Goal: Information Seeking & Learning: Learn about a topic

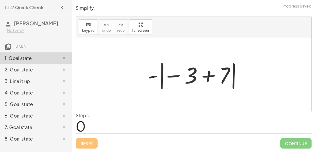
click at [207, 76] on div at bounding box center [196, 75] width 103 height 32
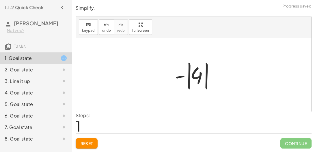
click at [182, 77] on div at bounding box center [196, 75] width 48 height 32
click at [189, 79] on div at bounding box center [196, 75] width 48 height 32
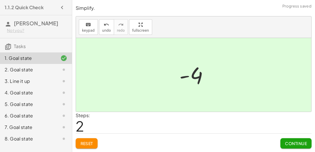
click at [290, 143] on span "Continue" at bounding box center [296, 143] width 22 height 5
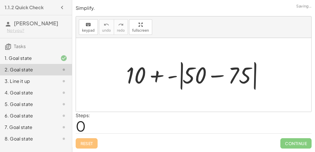
click at [217, 77] on div at bounding box center [195, 75] width 145 height 33
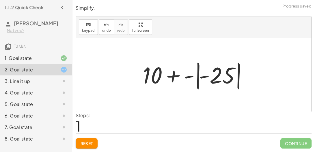
click at [190, 76] on div at bounding box center [196, 75] width 113 height 32
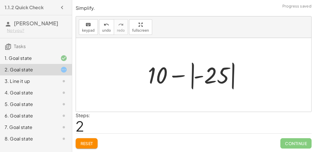
click at [198, 77] on div at bounding box center [196, 75] width 102 height 32
click at [191, 75] on div at bounding box center [196, 75] width 102 height 32
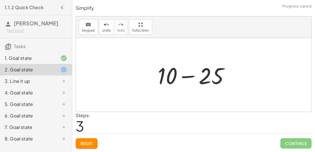
click at [190, 76] on div at bounding box center [196, 75] width 82 height 30
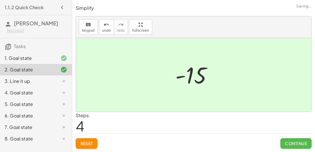
click at [299, 144] on span "Continue" at bounding box center [296, 143] width 22 height 5
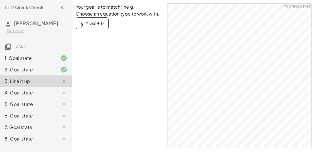
scroll to position [2, 0]
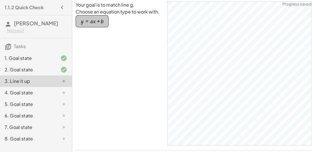
click at [87, 21] on div "button" at bounding box center [92, 21] width 23 height 6
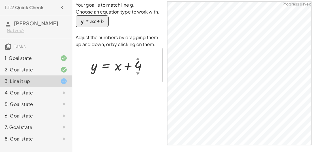
click at [87, 21] on div "button" at bounding box center [92, 21] width 23 height 6
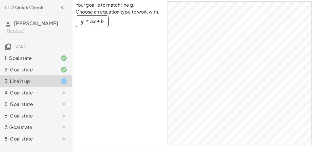
click at [30, 95] on div "4. Goal state" at bounding box center [28, 92] width 46 height 7
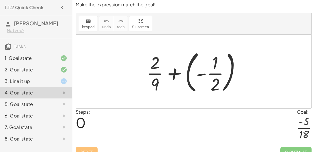
click at [173, 70] on div at bounding box center [195, 72] width 105 height 48
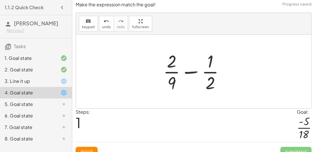
click at [185, 71] on div at bounding box center [196, 71] width 72 height 44
click at [208, 71] on div at bounding box center [196, 71] width 72 height 44
drag, startPoint x: 211, startPoint y: 82, endPoint x: 167, endPoint y: 82, distance: 43.6
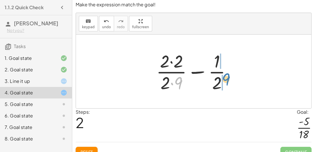
drag, startPoint x: 176, startPoint y: 80, endPoint x: 224, endPoint y: 76, distance: 47.8
click at [224, 76] on div at bounding box center [195, 71] width 85 height 44
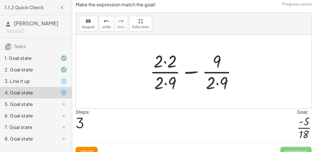
click at [165, 62] on div at bounding box center [196, 71] width 98 height 44
click at [166, 81] on div at bounding box center [195, 71] width 97 height 44
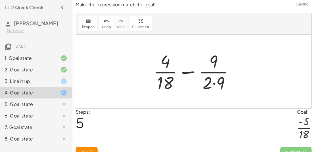
click at [213, 83] on div at bounding box center [195, 71] width 91 height 44
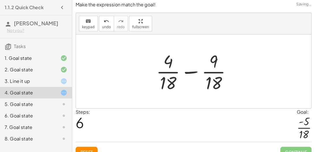
click at [193, 71] on div at bounding box center [195, 71] width 85 height 44
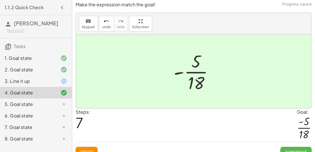
click at [289, 150] on span "Continue" at bounding box center [296, 152] width 22 height 5
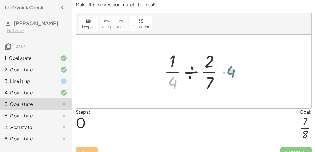
drag, startPoint x: 171, startPoint y: 81, endPoint x: 229, endPoint y: 68, distance: 59.6
click at [229, 68] on div at bounding box center [196, 71] width 70 height 44
drag, startPoint x: 171, startPoint y: 86, endPoint x: 221, endPoint y: 74, distance: 51.7
click at [221, 74] on div at bounding box center [196, 71] width 70 height 44
click at [210, 77] on div at bounding box center [196, 71] width 70 height 44
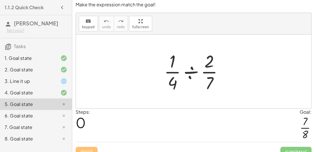
click at [184, 71] on div at bounding box center [196, 71] width 70 height 44
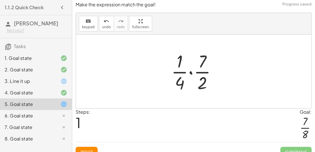
click at [189, 72] on div at bounding box center [195, 71] width 55 height 44
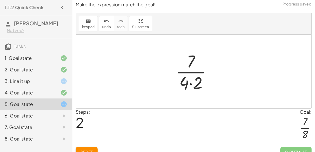
click at [190, 81] on div at bounding box center [196, 71] width 46 height 44
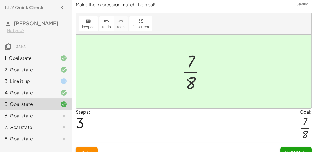
click at [297, 149] on button "Continue" at bounding box center [295, 152] width 31 height 10
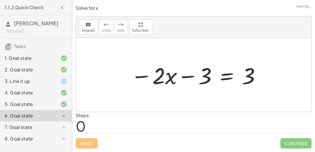
scroll to position [0, 0]
click at [226, 77] on div at bounding box center [196, 75] width 136 height 30
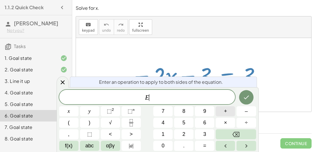
click at [227, 109] on button "+" at bounding box center [225, 112] width 19 height 10
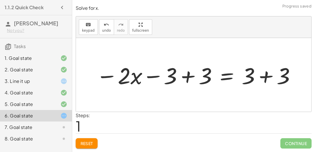
click at [188, 75] on div at bounding box center [195, 75] width 205 height 30
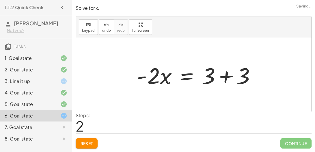
click at [264, 75] on div at bounding box center [193, 75] width 235 height 74
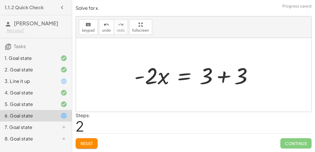
click at [221, 73] on div at bounding box center [195, 75] width 129 height 30
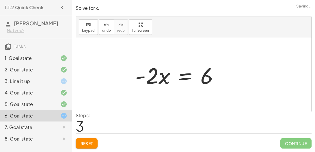
click at [187, 73] on div at bounding box center [179, 75] width 94 height 30
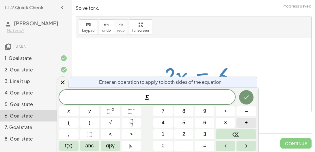
click at [242, 120] on button "÷" at bounding box center [245, 123] width 19 height 10
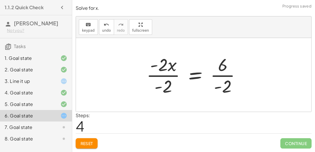
click at [170, 76] on div at bounding box center [195, 75] width 105 height 44
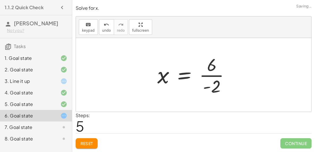
click at [214, 74] on div at bounding box center [195, 75] width 83 height 44
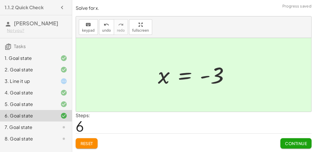
click at [291, 144] on span "Continue" at bounding box center [296, 143] width 22 height 5
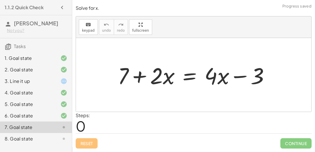
click at [190, 77] on div at bounding box center [196, 75] width 162 height 30
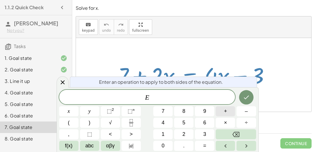
click at [222, 110] on button "+" at bounding box center [225, 112] width 19 height 10
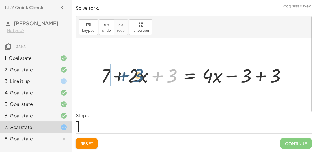
drag, startPoint x: 173, startPoint y: 75, endPoint x: 132, endPoint y: 72, distance: 41.1
click at [132, 72] on div at bounding box center [195, 74] width 195 height 25
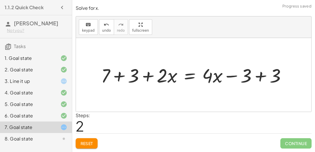
click at [118, 76] on div at bounding box center [195, 74] width 195 height 25
click at [264, 75] on div at bounding box center [207, 74] width 174 height 25
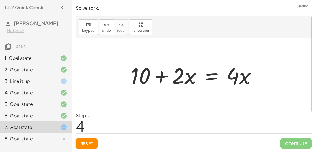
click at [193, 78] on div at bounding box center [196, 75] width 136 height 30
click at [207, 79] on div at bounding box center [196, 75] width 136 height 30
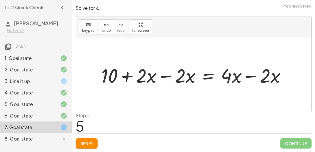
click at [168, 75] on div at bounding box center [195, 74] width 195 height 25
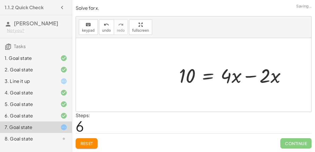
click at [244, 75] on div at bounding box center [239, 75] width 136 height 30
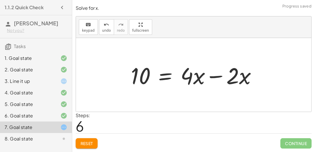
click at [216, 76] on div at bounding box center [196, 75] width 136 height 30
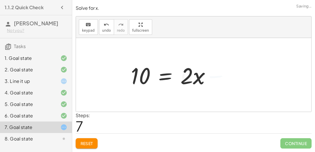
click at [168, 74] on div at bounding box center [173, 75] width 90 height 30
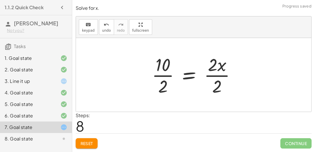
click at [167, 75] on div at bounding box center [196, 75] width 94 height 44
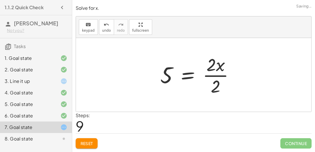
click at [208, 76] on div at bounding box center [199, 75] width 84 height 44
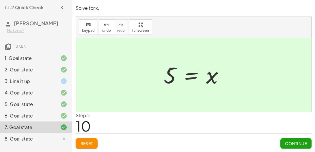
click at [38, 103] on div "5. Goal state" at bounding box center [28, 104] width 46 height 7
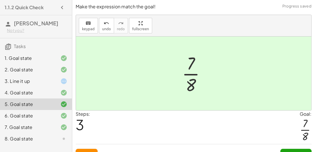
click at [42, 127] on div "7. Goal state" at bounding box center [28, 127] width 46 height 7
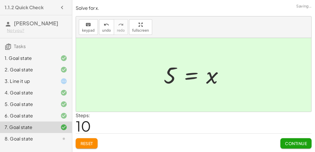
click at [291, 145] on span "Continue" at bounding box center [296, 143] width 22 height 5
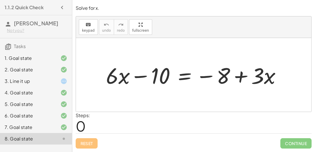
click at [184, 76] on div at bounding box center [195, 75] width 185 height 29
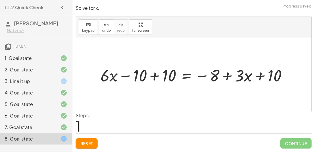
click at [155, 78] on div at bounding box center [196, 75] width 197 height 22
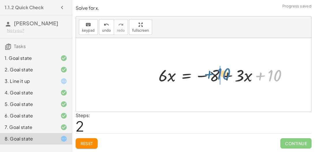
drag, startPoint x: 269, startPoint y: 76, endPoint x: 218, endPoint y: 74, distance: 51.4
click at [218, 74] on div at bounding box center [225, 75] width 139 height 22
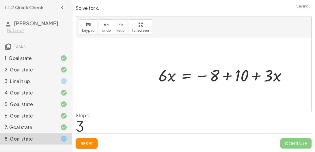
click at [227, 74] on div at bounding box center [225, 75] width 139 height 22
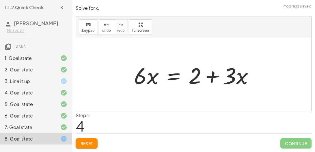
click at [171, 77] on div at bounding box center [196, 75] width 130 height 30
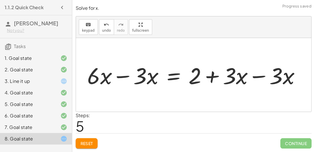
click at [118, 74] on div at bounding box center [195, 75] width 223 height 30
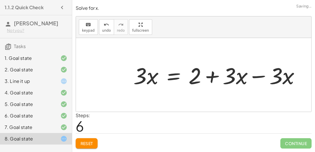
click at [257, 76] on div at bounding box center [218, 75] width 177 height 30
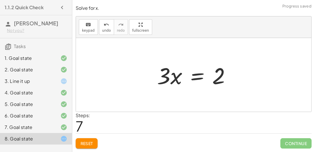
click at [193, 78] on div at bounding box center [196, 75] width 84 height 30
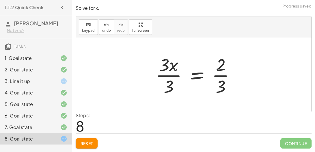
click at [174, 76] on div at bounding box center [197, 75] width 89 height 44
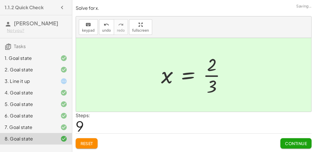
click at [289, 144] on span "Continue" at bounding box center [296, 143] width 22 height 5
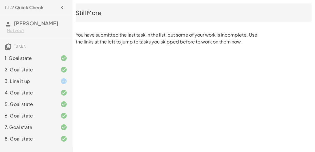
click at [42, 80] on div "3. Line it up" at bounding box center [28, 81] width 46 height 7
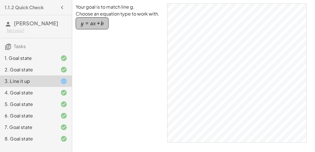
click at [89, 21] on div "button" at bounding box center [92, 23] width 23 height 6
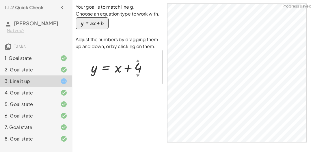
click at [138, 75] on div "▼" at bounding box center [137, 75] width 3 height 5
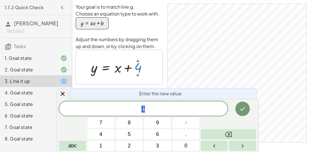
click at [138, 74] on div "▼" at bounding box center [137, 75] width 3 height 5
click at [136, 61] on div "▲" at bounding box center [137, 60] width 3 height 5
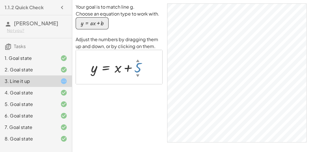
click at [138, 64] on div at bounding box center [121, 67] width 66 height 18
click at [114, 66] on div at bounding box center [121, 67] width 67 height 18
click at [106, 66] on div at bounding box center [121, 67] width 67 height 18
click at [115, 69] on div at bounding box center [121, 67] width 67 height 18
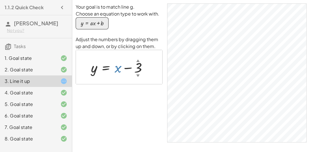
click at [116, 68] on div at bounding box center [121, 67] width 67 height 18
drag, startPoint x: 116, startPoint y: 68, endPoint x: 118, endPoint y: 77, distance: 8.5
click at [118, 77] on div "y = + x − 3 ▲ ▼" at bounding box center [119, 67] width 74 height 21
